Goal: Task Accomplishment & Management: Use online tool/utility

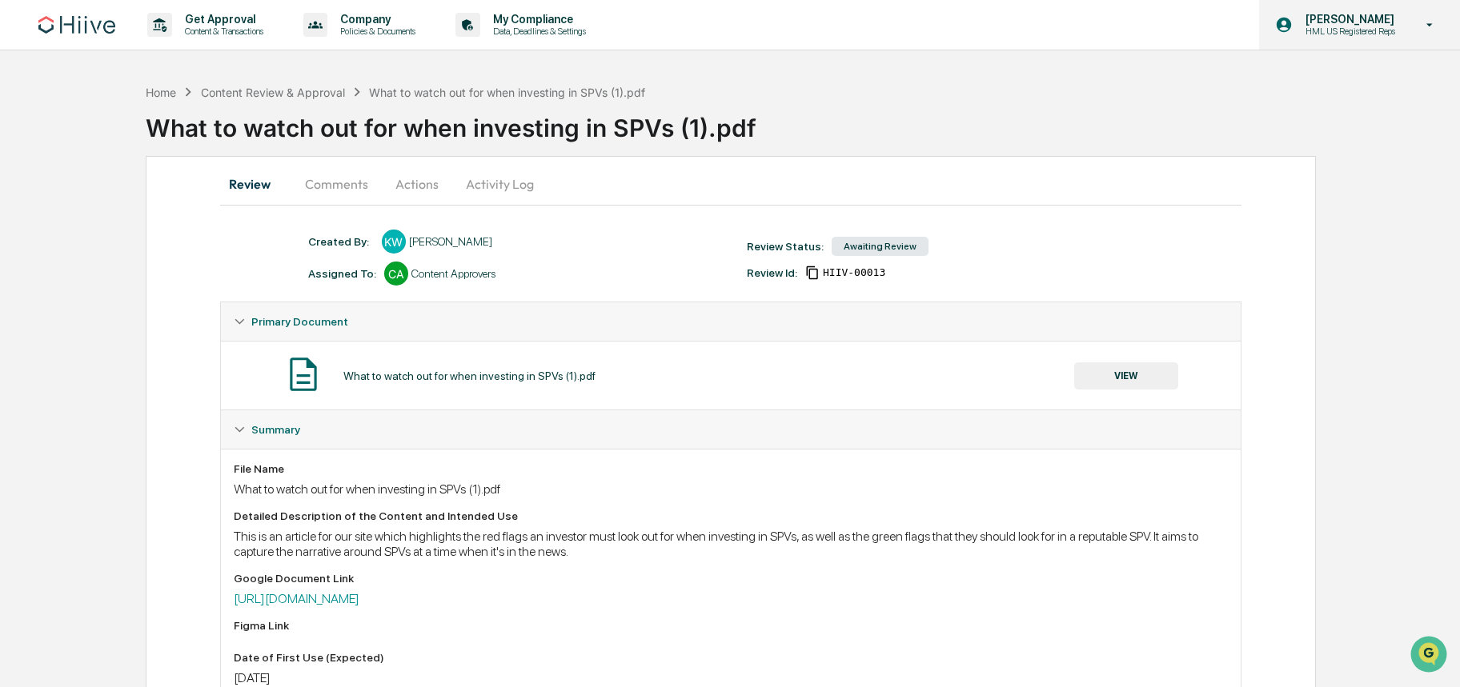
click at [1349, 24] on p "[PERSON_NAME]" at bounding box center [1347, 19] width 110 height 13
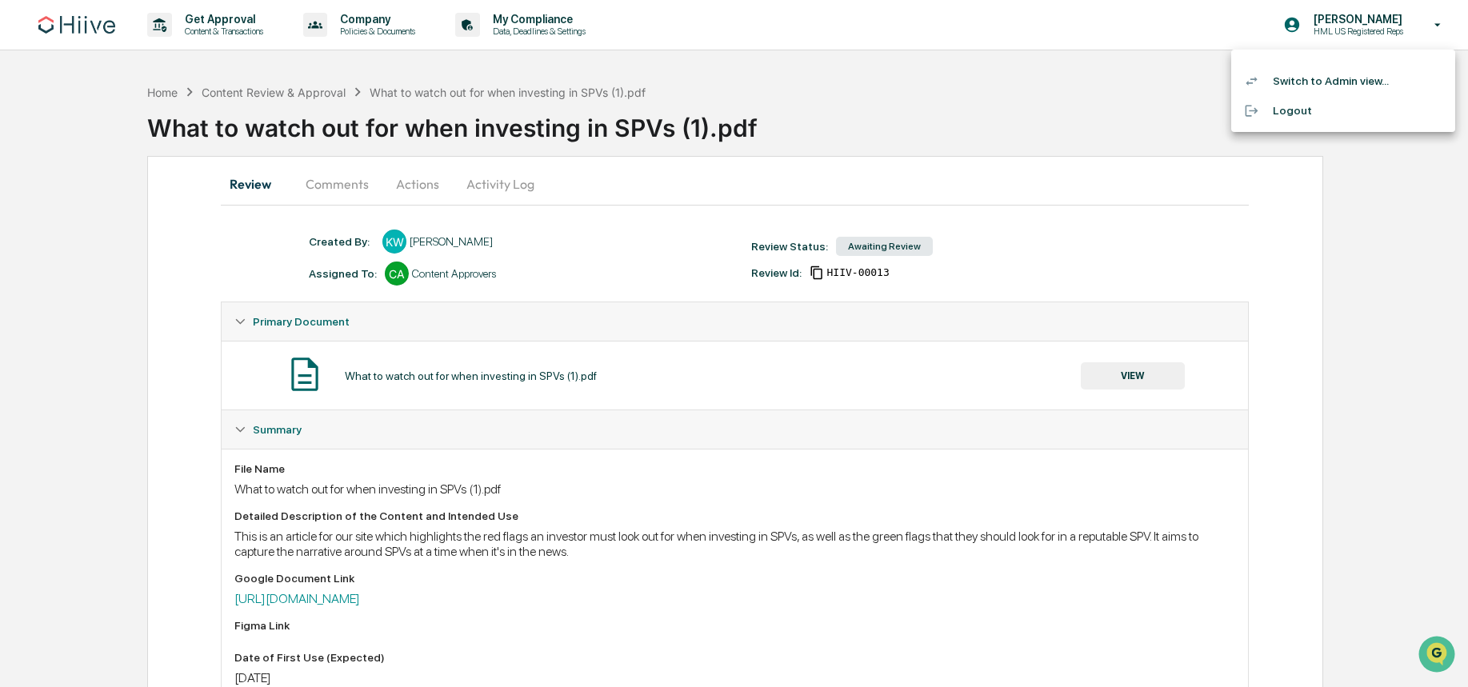
click at [1307, 82] on li "Switch to Admin view..." at bounding box center [1344, 81] width 224 height 30
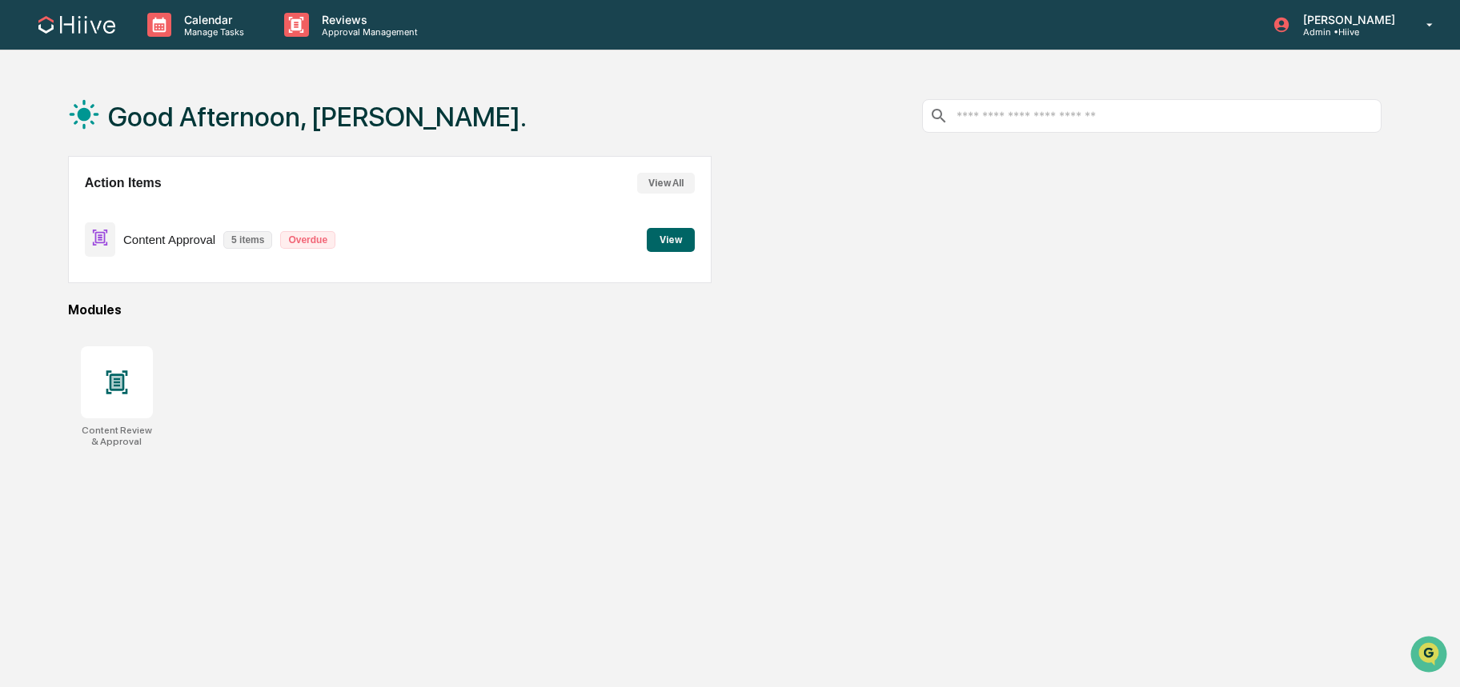
click at [667, 246] on button "View" at bounding box center [671, 240] width 48 height 24
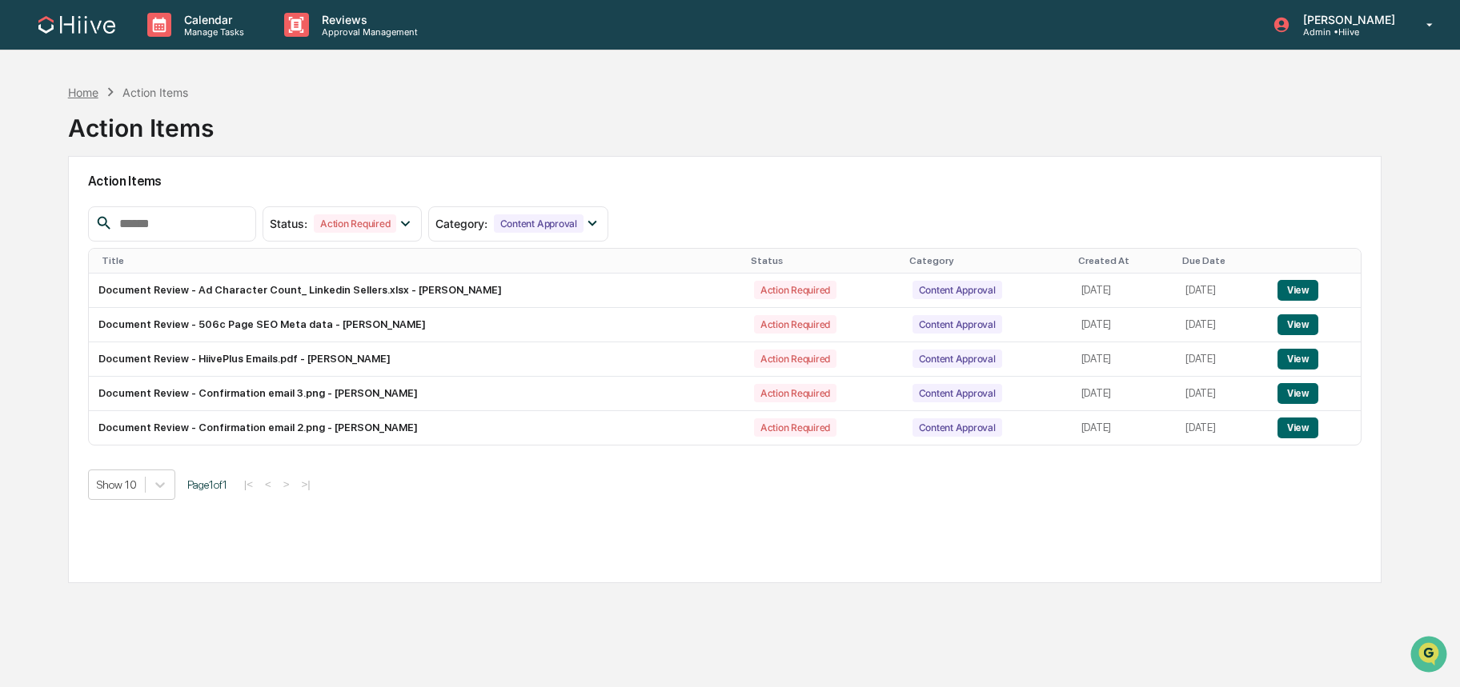
click at [82, 93] on div "Home" at bounding box center [83, 93] width 30 height 14
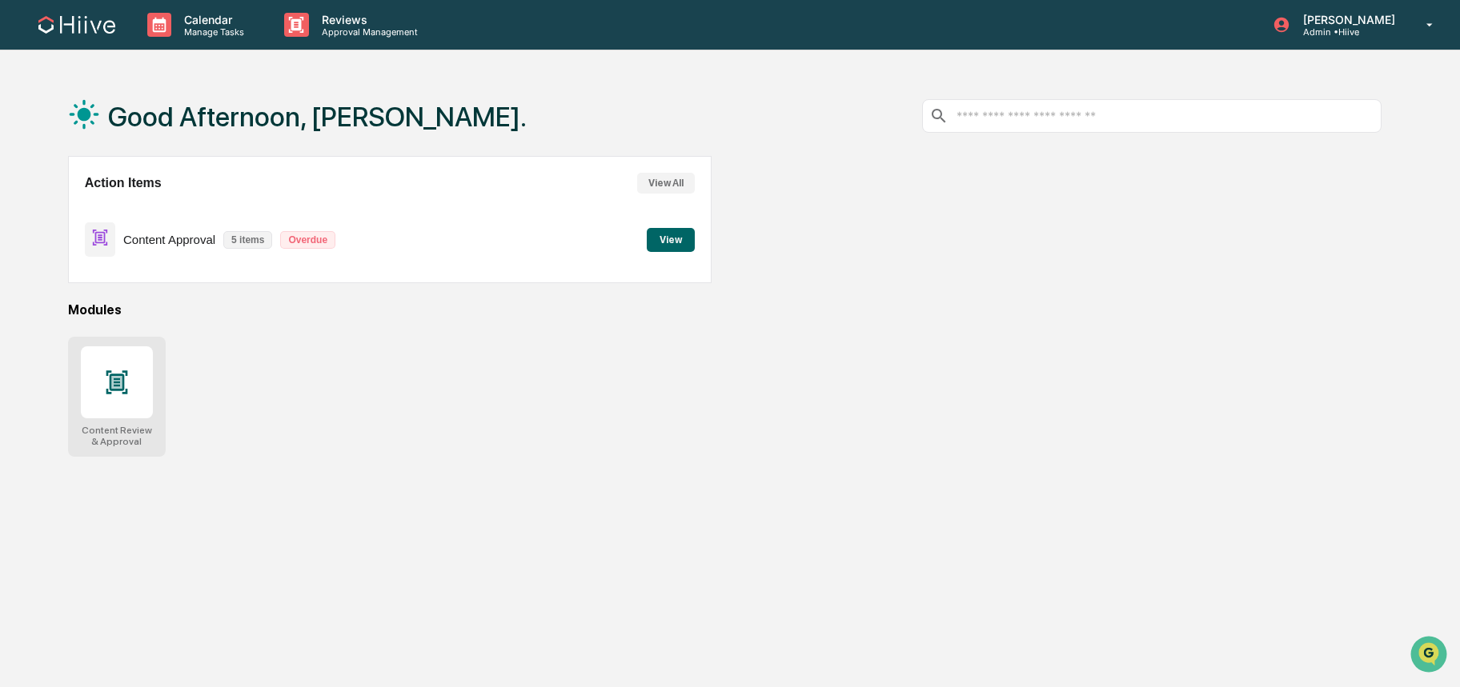
click at [107, 382] on icon at bounding box center [117, 383] width 26 height 26
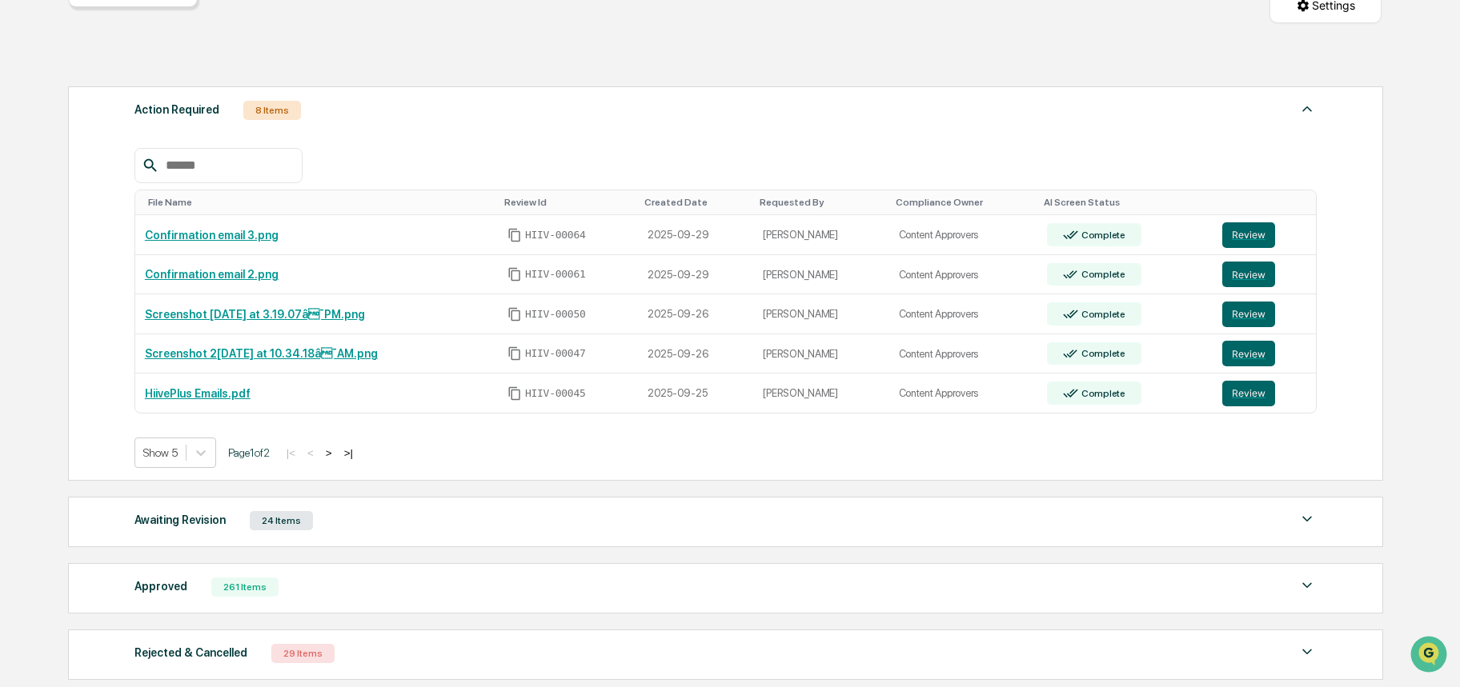
scroll to position [288, 0]
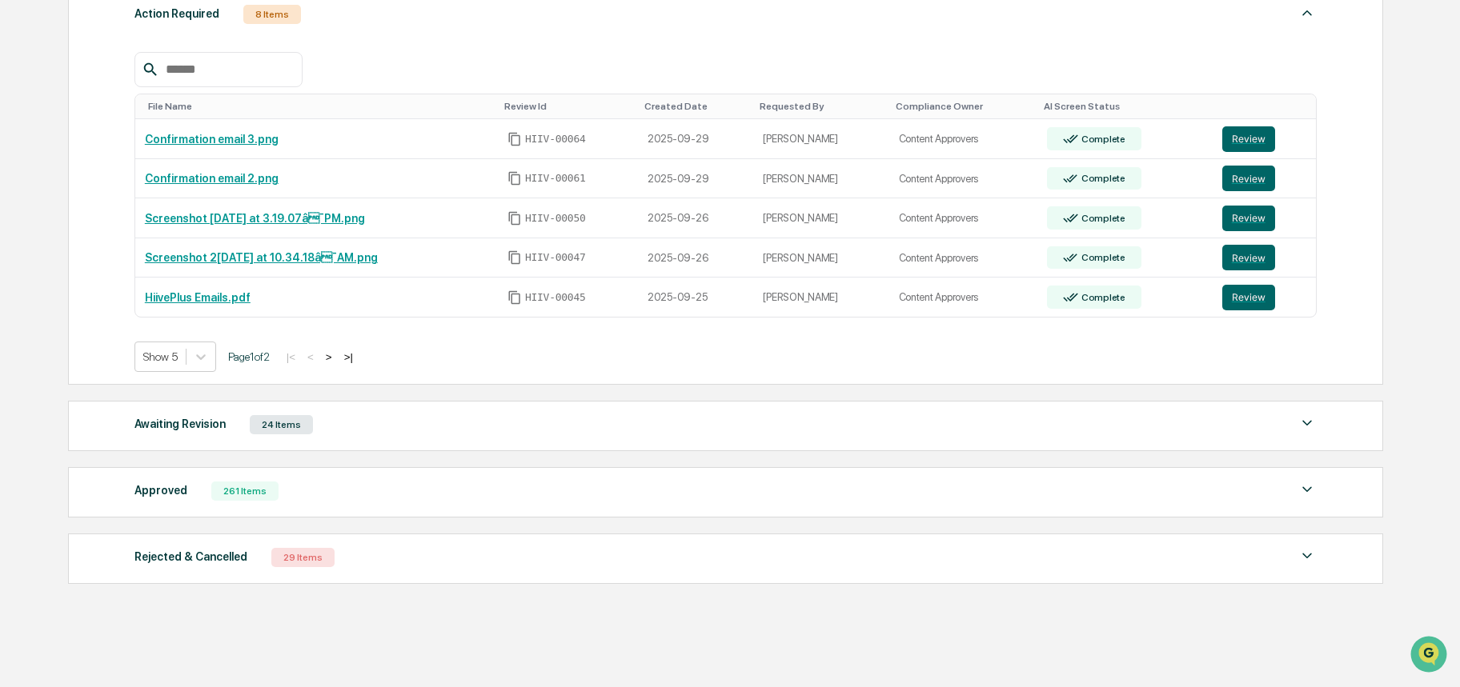
click at [185, 487] on div "Approved" at bounding box center [160, 490] width 53 height 21
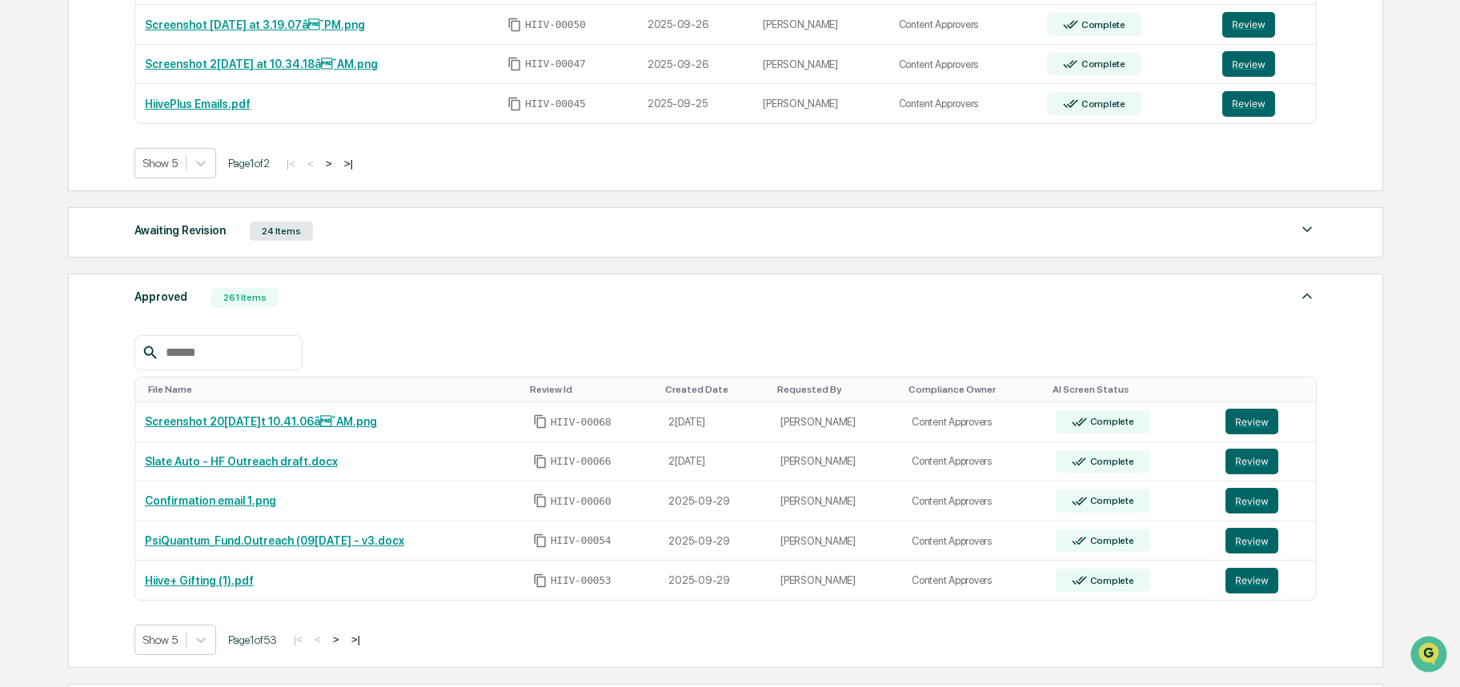
scroll to position [576, 0]
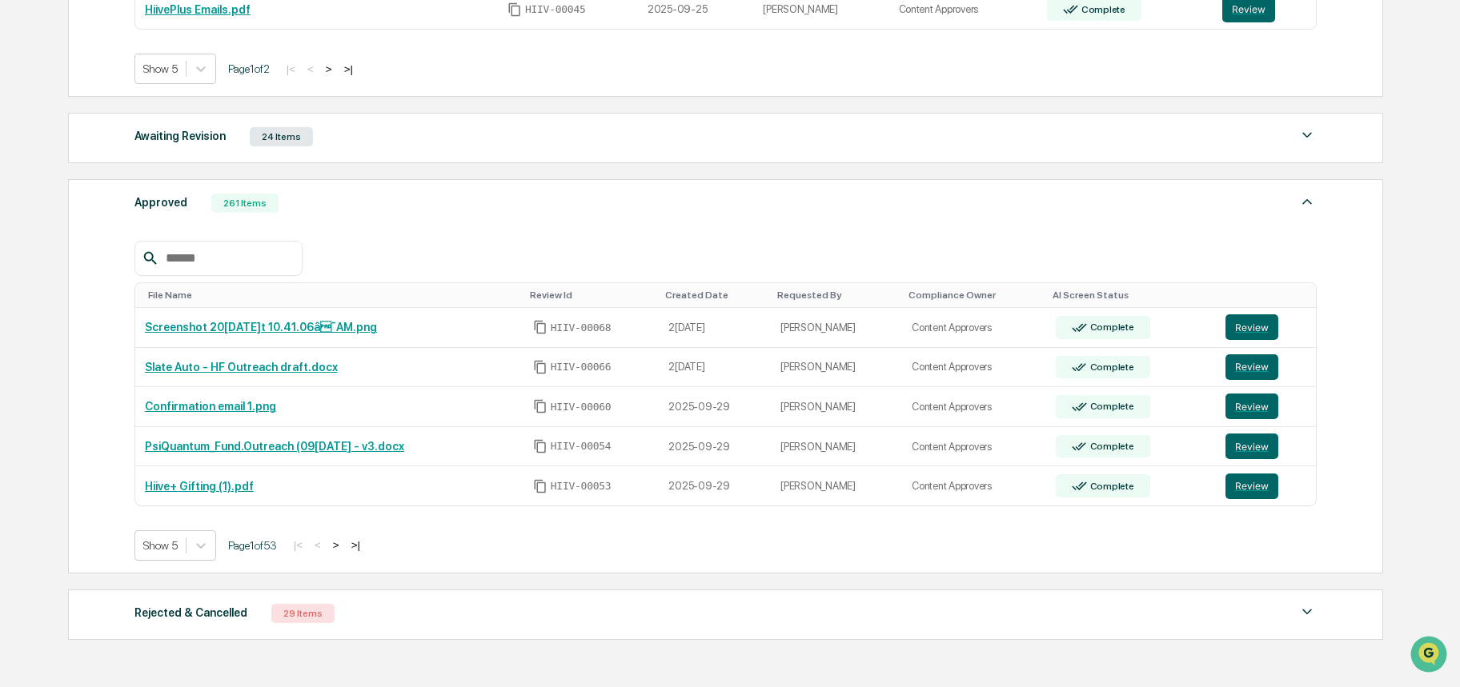
click at [344, 549] on button ">" at bounding box center [336, 546] width 16 height 14
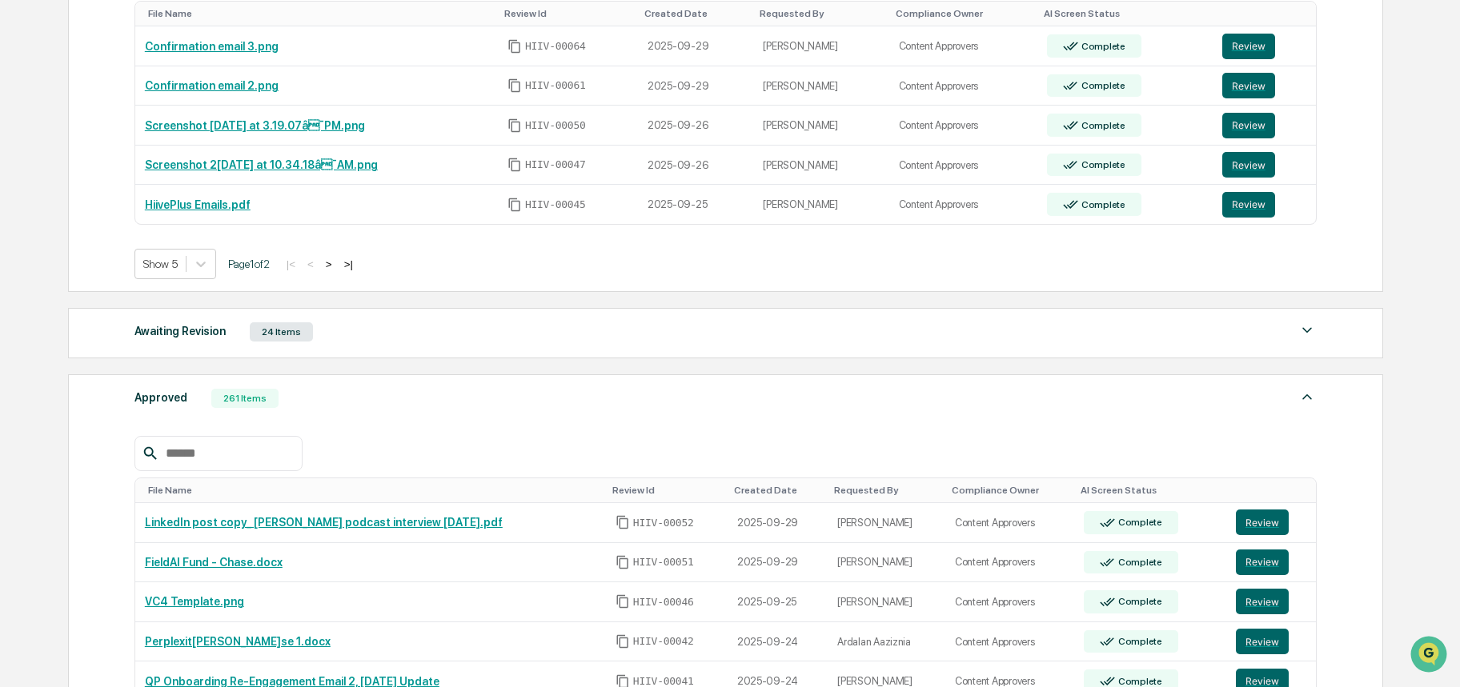
scroll to position [285, 0]
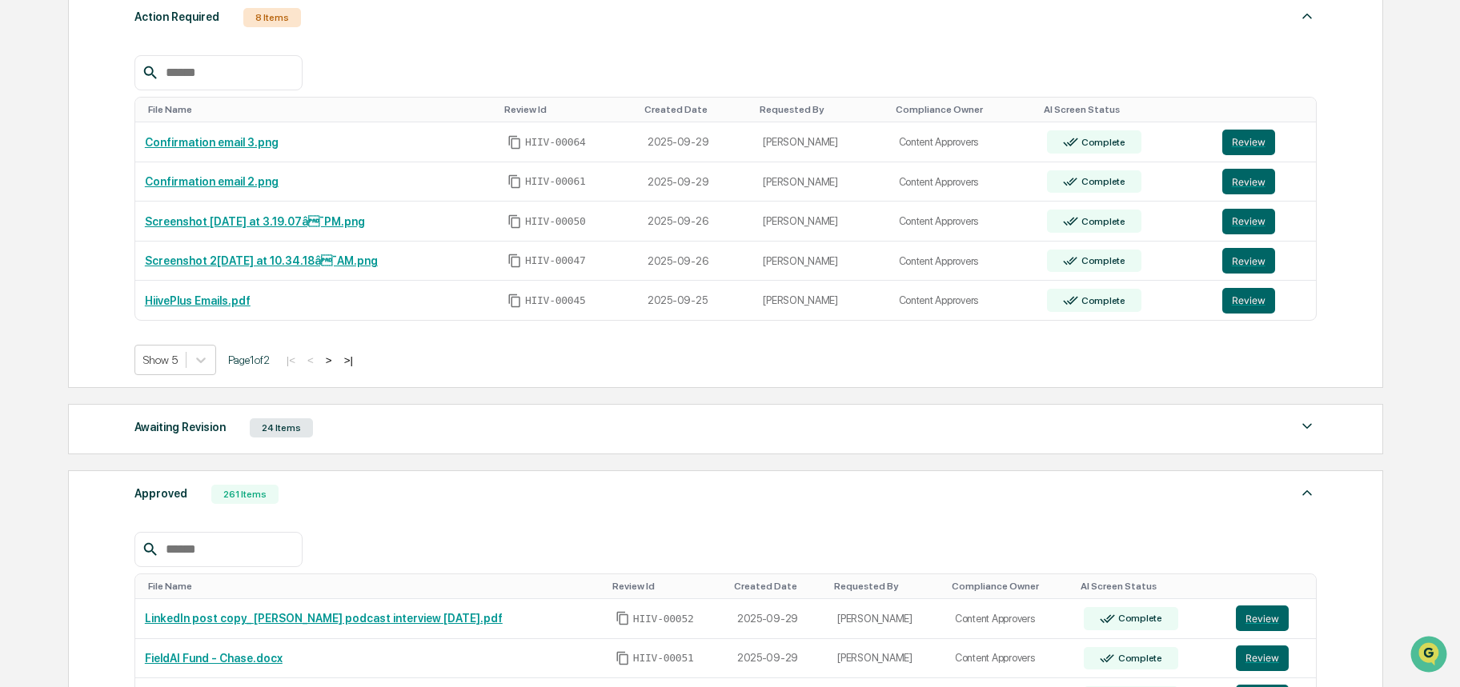
click at [337, 361] on button ">" at bounding box center [329, 361] width 16 height 14
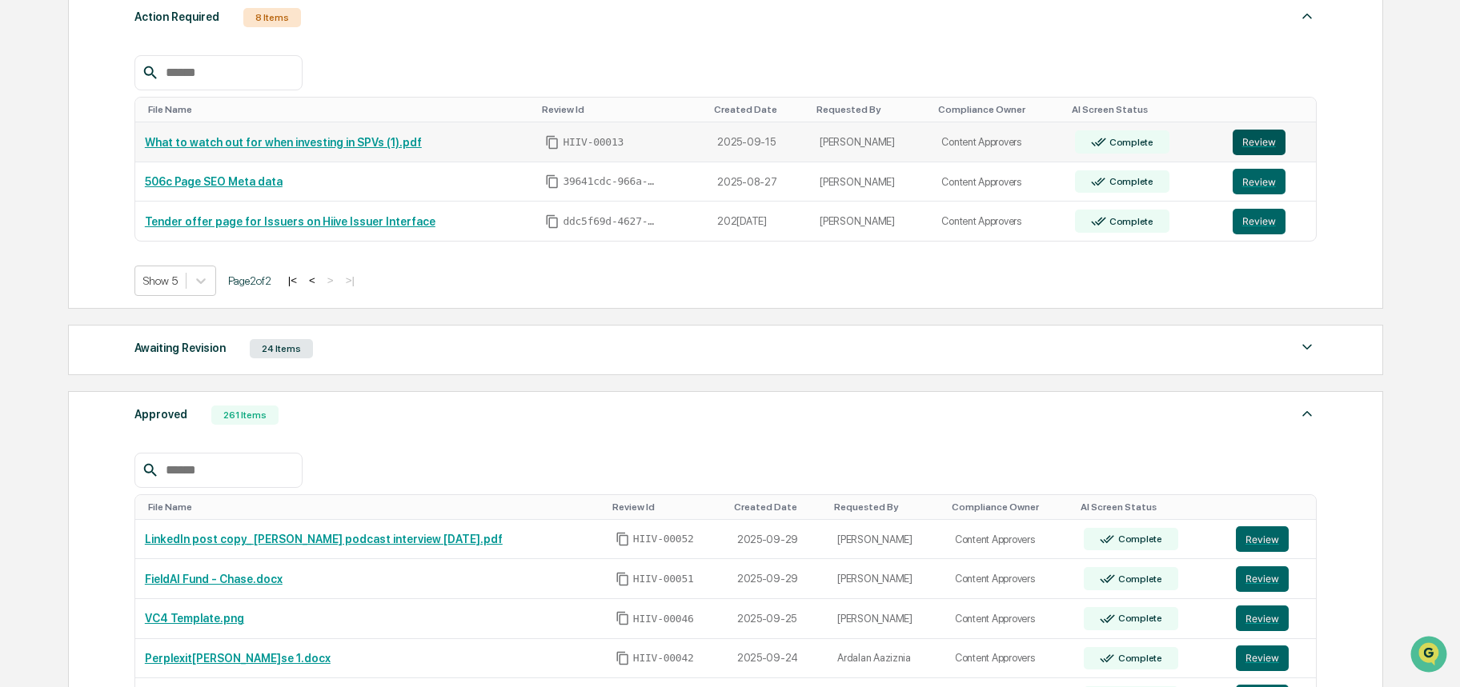
click at [1250, 143] on button "Review" at bounding box center [1258, 143] width 53 height 26
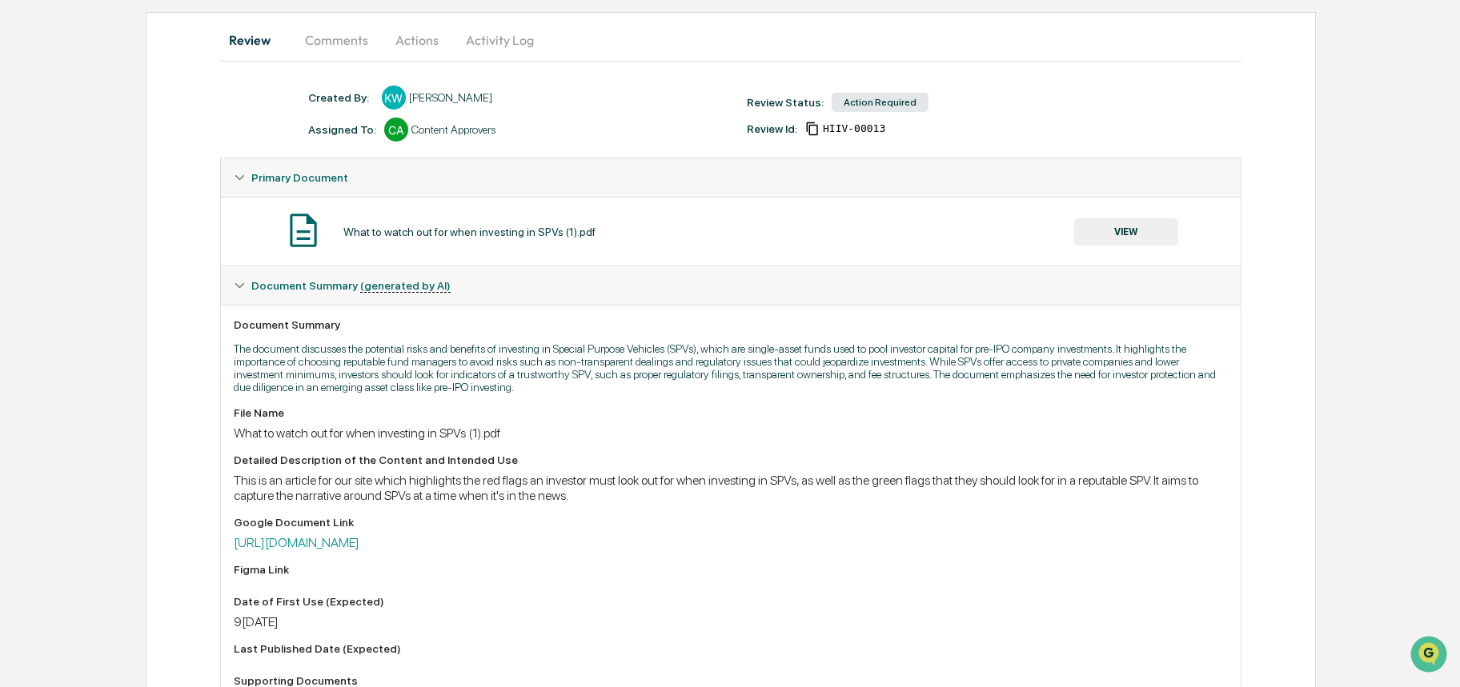
scroll to position [192, 0]
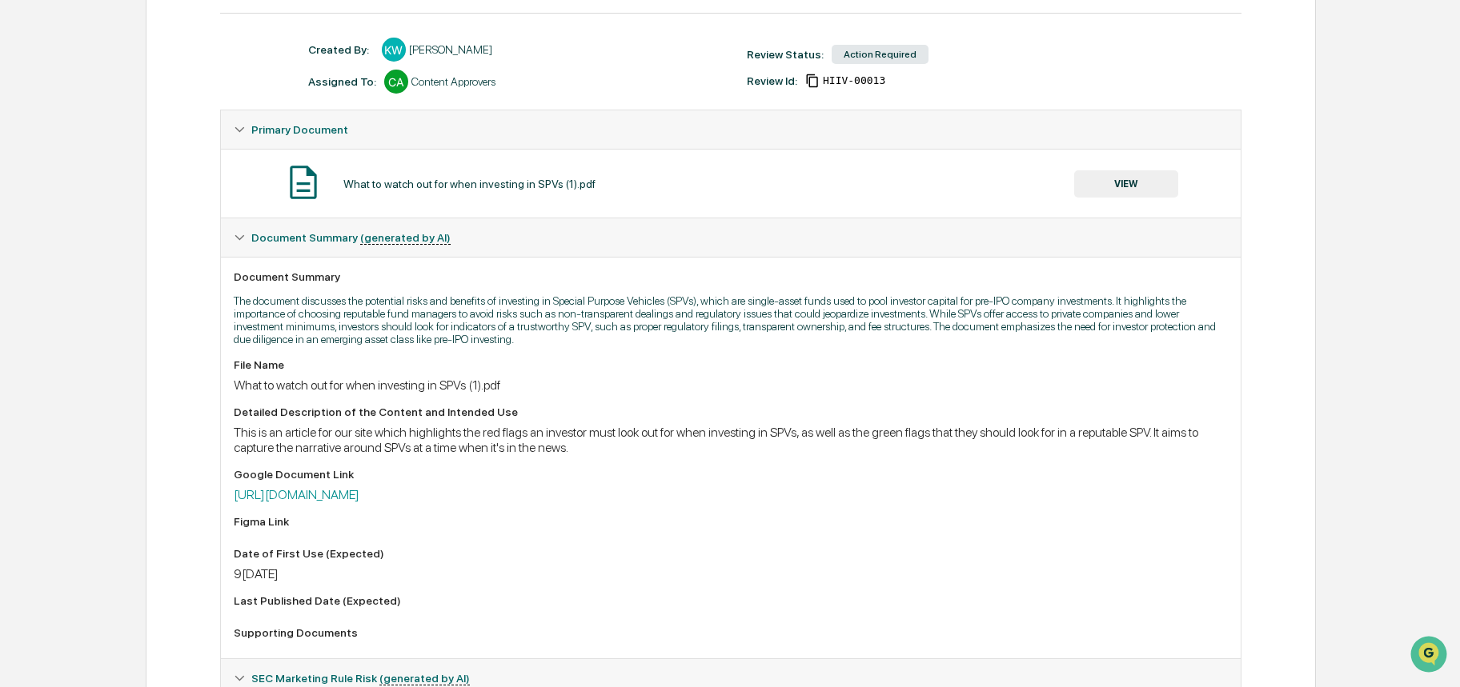
click at [1130, 184] on button "VIEW" at bounding box center [1126, 183] width 104 height 27
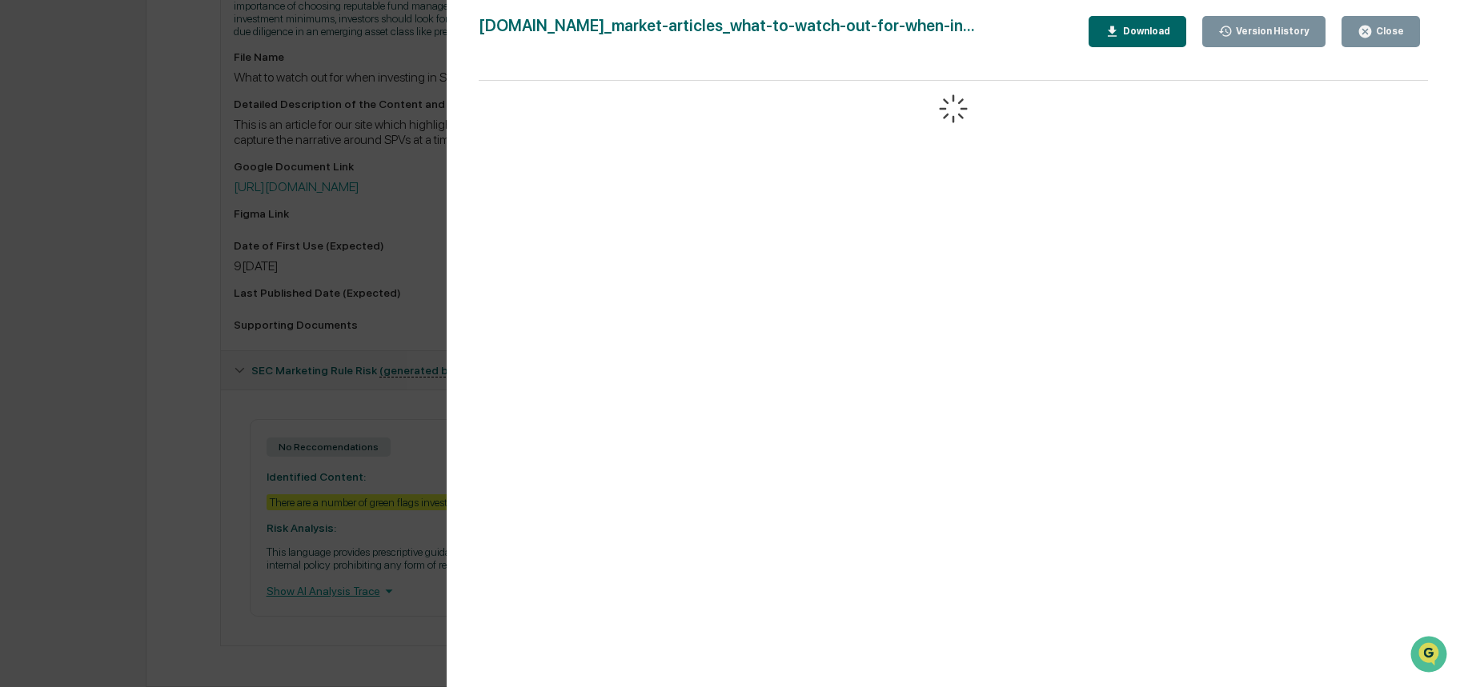
scroll to position [508, 0]
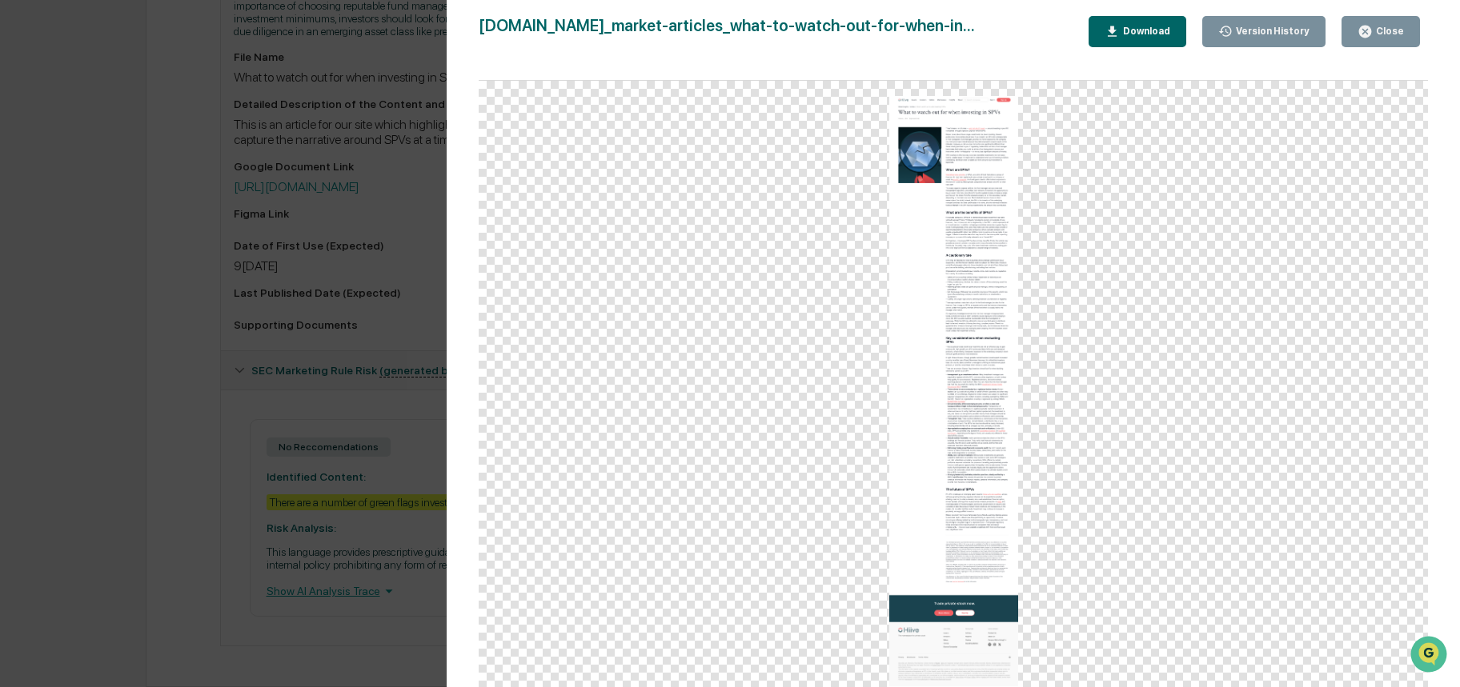
click at [1385, 34] on div "Close" at bounding box center [1387, 31] width 31 height 11
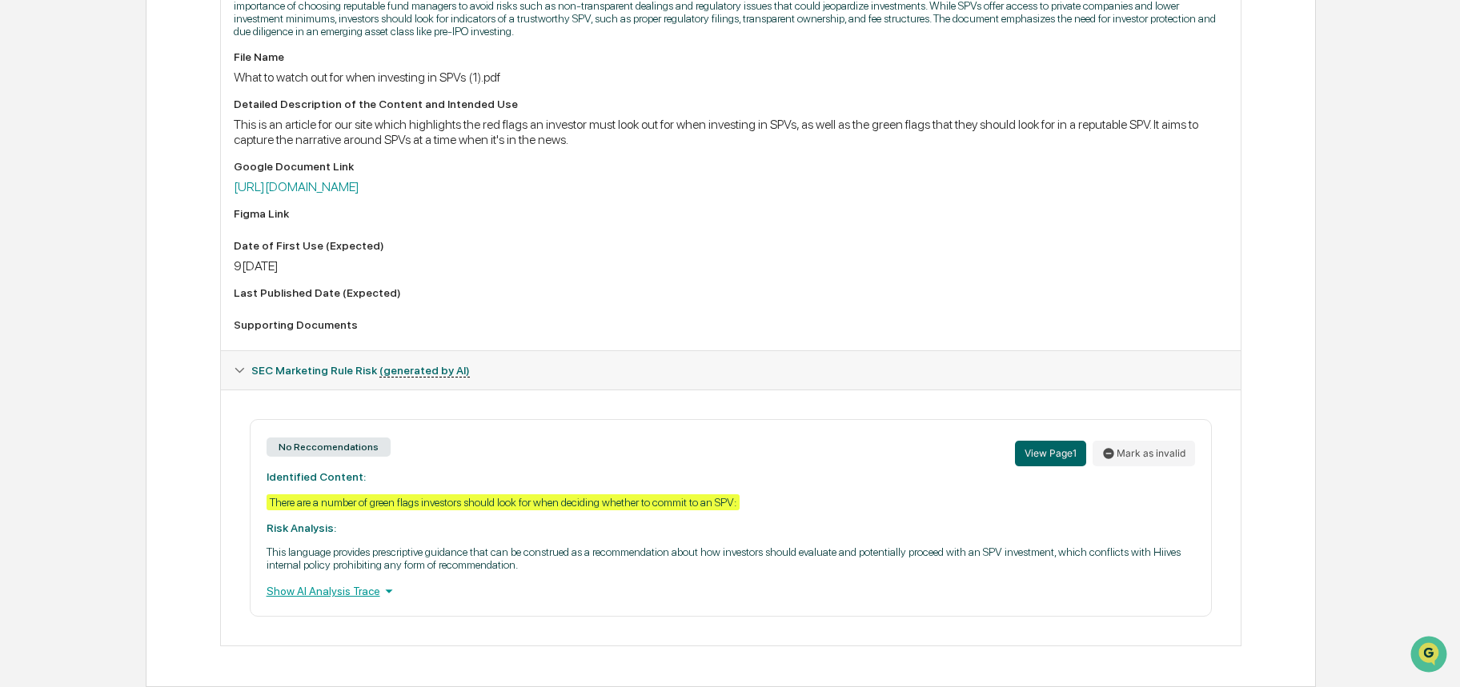
scroll to position [32, 0]
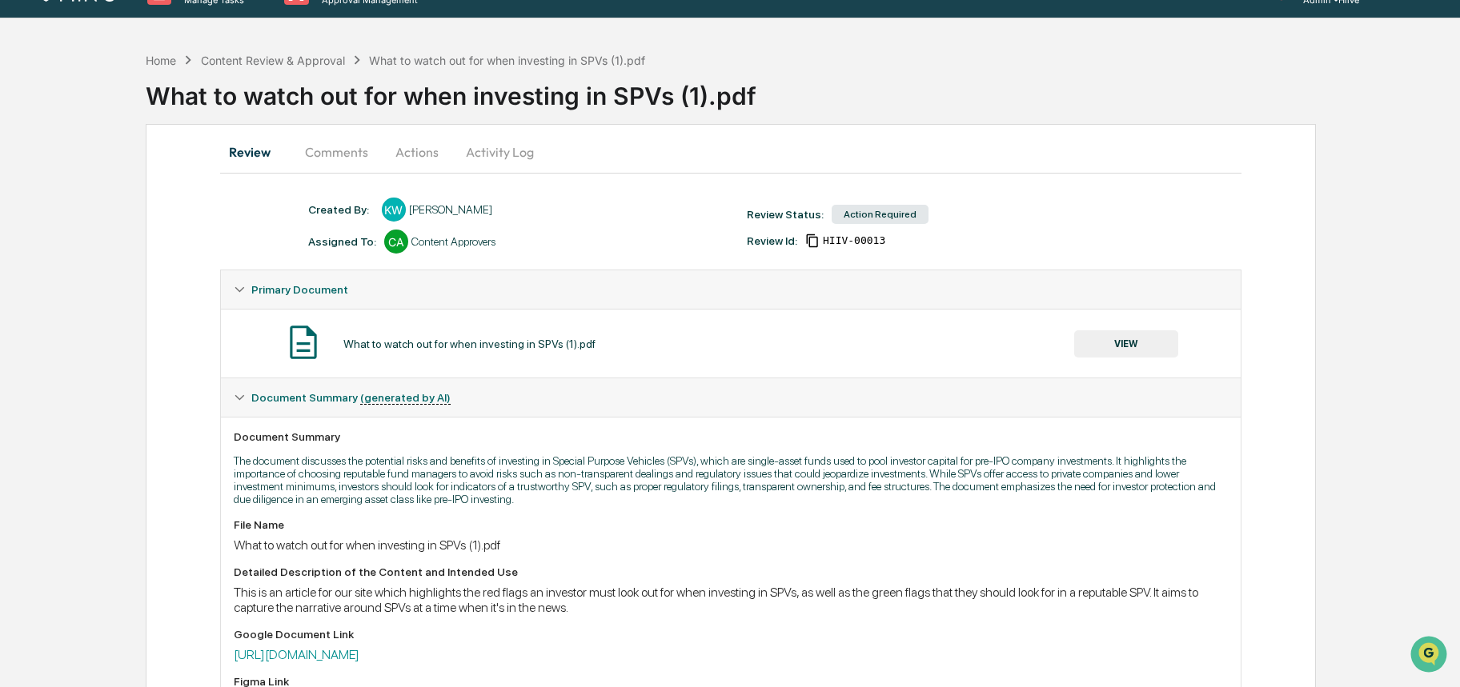
click at [392, 145] on button "Actions" at bounding box center [417, 152] width 72 height 38
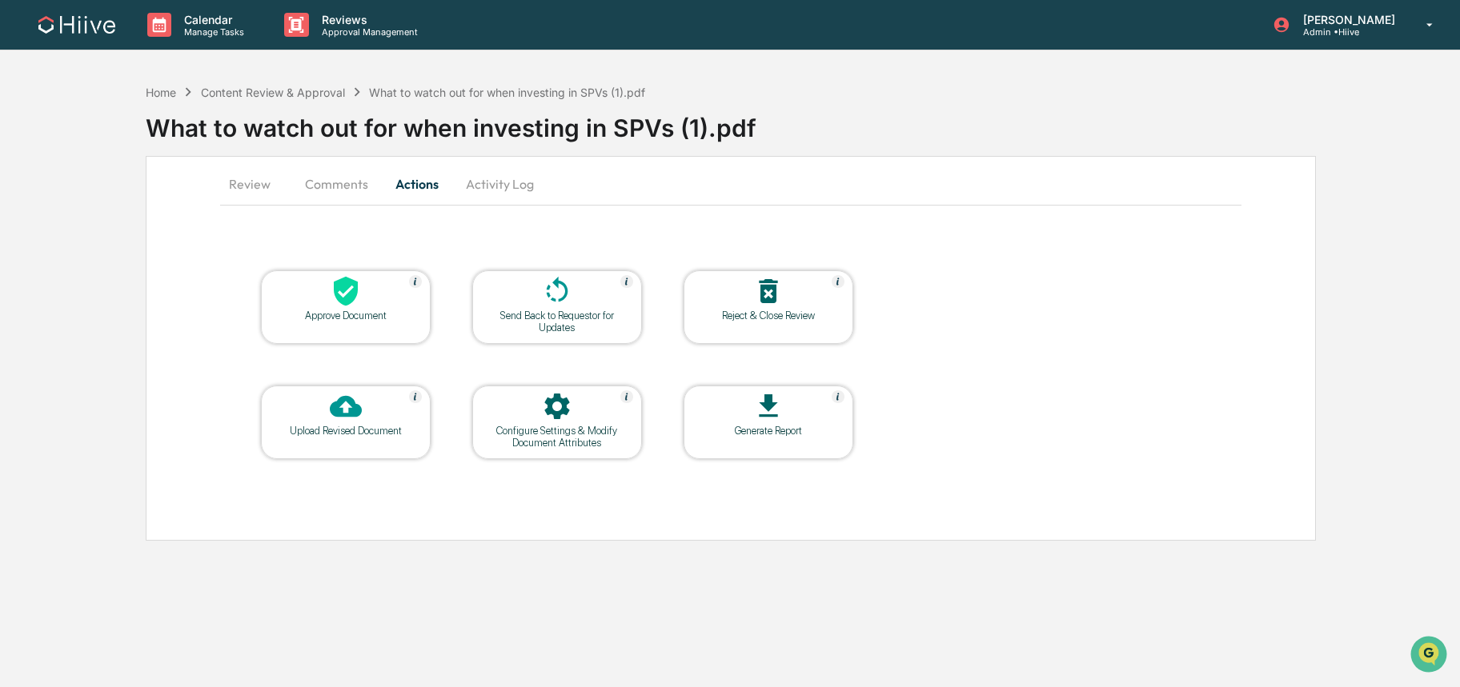
scroll to position [0, 0]
click at [342, 288] on icon at bounding box center [346, 292] width 24 height 30
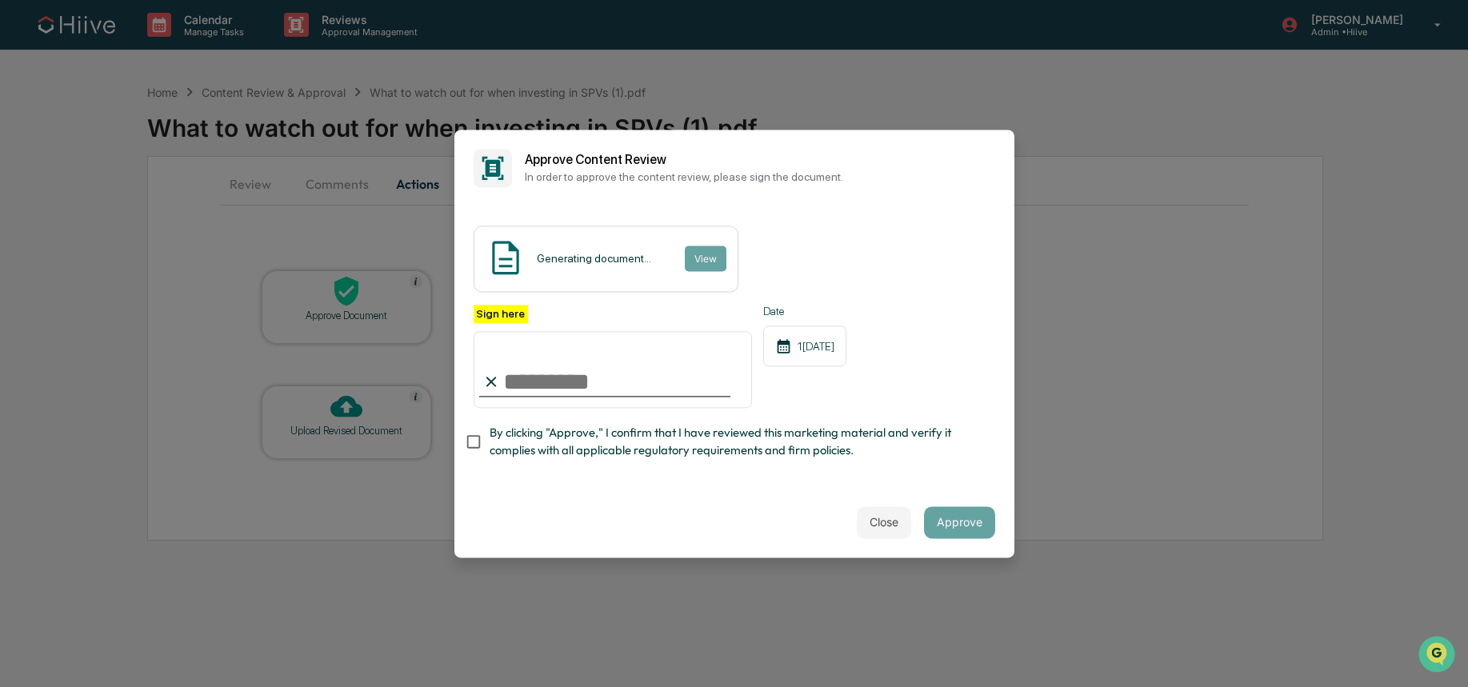
click at [0, 687] on com-1password-button at bounding box center [0, 687] width 0 height 0
type input "**********"
click at [552, 439] on span "By clicking "Approve," I confirm that I have reviewed this marketing material a…" at bounding box center [736, 443] width 493 height 36
click at [944, 515] on button "Approve" at bounding box center [959, 523] width 71 height 32
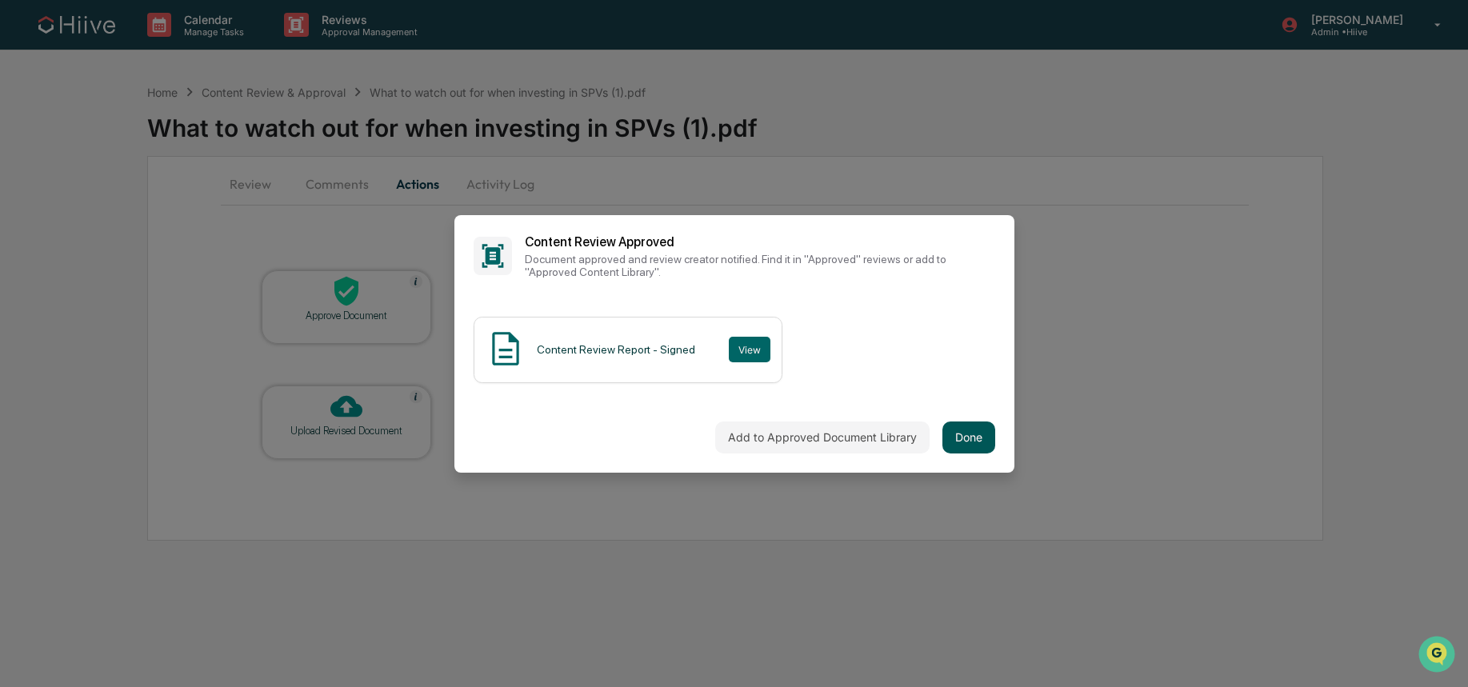
click at [961, 445] on button "Done" at bounding box center [969, 438] width 53 height 32
